Goal: Information Seeking & Learning: Understand process/instructions

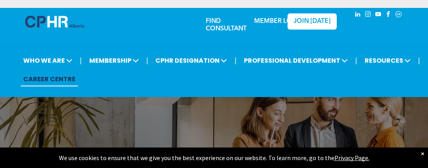
click at [270, 22] on link "MEMBER LOGIN" at bounding box center [278, 21] width 49 height 6
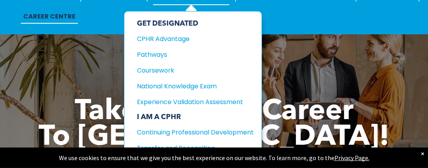
scroll to position [62, 0]
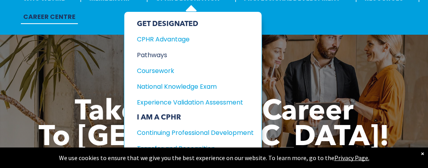
click at [146, 54] on div "Pathways" at bounding box center [189, 55] width 105 height 10
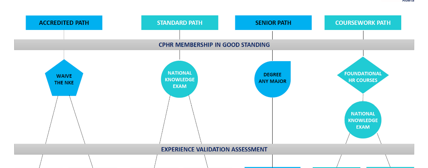
scroll to position [664, 0]
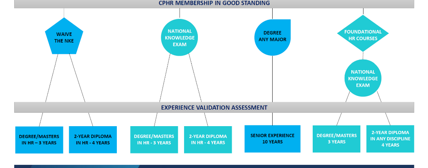
click at [146, 54] on img at bounding box center [214, 63] width 412 height 248
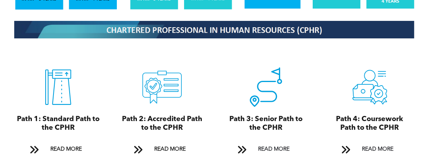
scroll to position [850, 0]
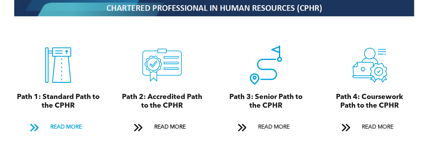
click at [62, 124] on span "READ MORE" at bounding box center [66, 127] width 37 height 15
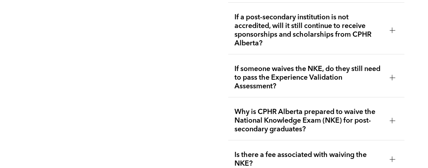
scroll to position [1538, 0]
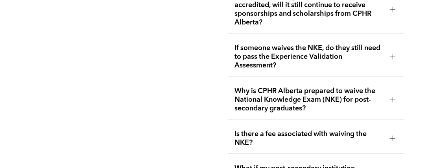
click at [394, 54] on div at bounding box center [393, 57] width 6 height 6
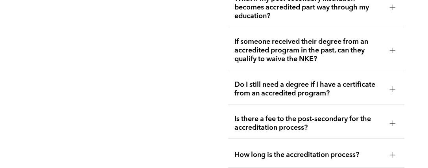
scroll to position [1745, 0]
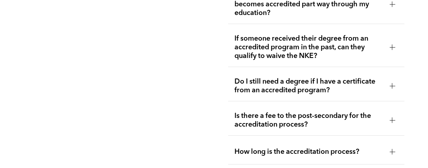
click at [393, 44] on div at bounding box center [393, 47] width 6 height 6
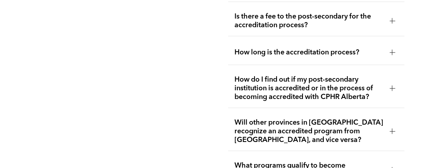
scroll to position [1849, 0]
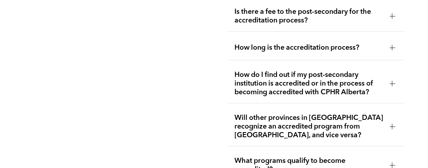
click at [393, 45] on div at bounding box center [393, 48] width 0 height 6
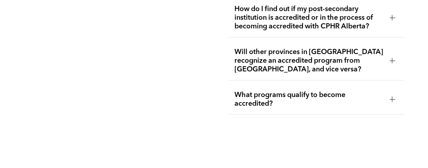
scroll to position [1932, 0]
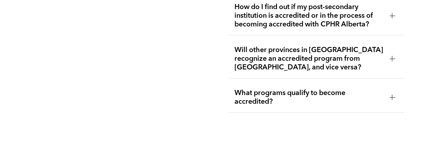
click at [392, 53] on div at bounding box center [393, 59] width 12 height 12
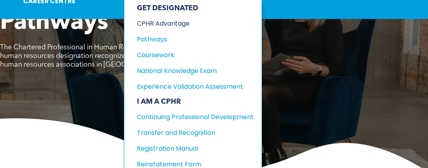
scroll to position [83, 0]
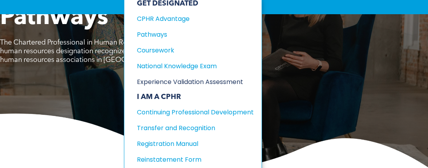
click at [166, 81] on div "Experience Validation Assessment" at bounding box center [189, 82] width 105 height 10
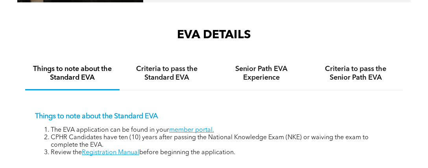
scroll to position [1079, 0]
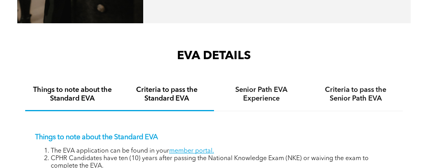
click at [174, 103] on h4 "Criteria to pass the Standard EVA" at bounding box center [167, 93] width 80 height 17
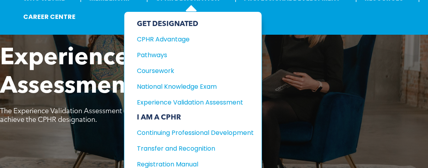
scroll to position [83, 0]
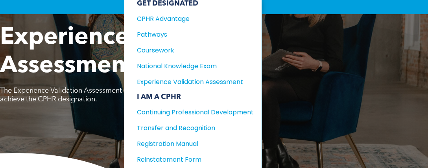
click at [221, 111] on div "Continuing Professional Development" at bounding box center [189, 112] width 105 height 10
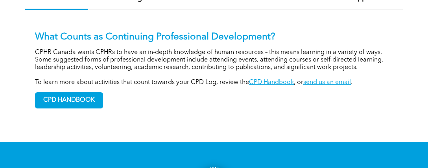
scroll to position [620, 0]
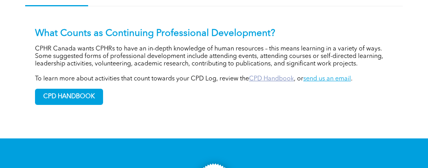
click at [277, 82] on link "CPD Handbook" at bounding box center [271, 79] width 45 height 6
